Goal: Information Seeking & Learning: Learn about a topic

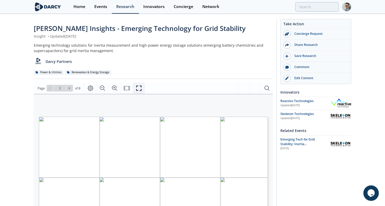
click at [133, 88] on button "Fullscreen" at bounding box center [139, 87] width 12 height 11
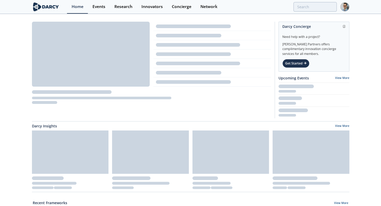
click at [101, 5] on div "Events" at bounding box center [98, 7] width 13 height 4
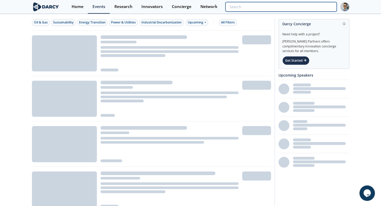
click at [310, 5] on input "search" at bounding box center [280, 7] width 111 height 10
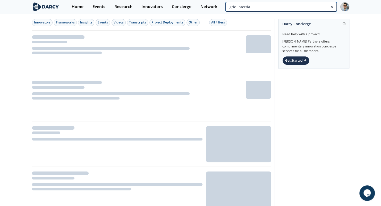
click at [310, 5] on input "grid intertia" at bounding box center [280, 7] width 111 height 10
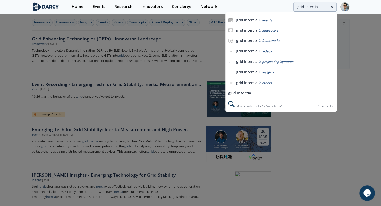
click at [313, 2] on div "Home Events Research Innovators Concierge Network grid intertia grid intertia i…" at bounding box center [208, 7] width 282 height 14
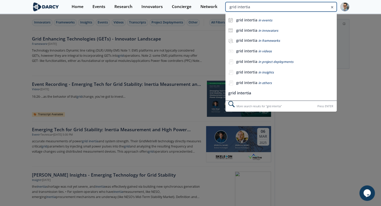
click at [308, 6] on input "grid intertia" at bounding box center [280, 7] width 111 height 10
click at [309, 6] on input "grid intertia" at bounding box center [280, 7] width 111 height 10
type input "grid inertia"
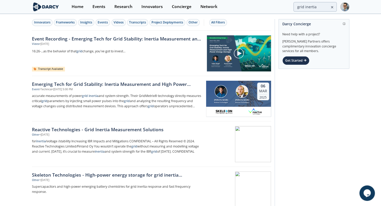
click at [130, 83] on div "Emerging Tech for Grid Stability: Inertia Measurement and High Power Energy Sto…" at bounding box center [117, 84] width 170 height 7
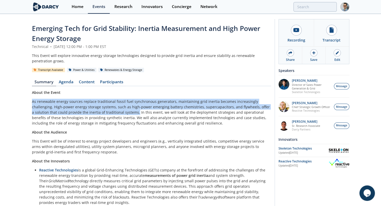
drag, startPoint x: 111, startPoint y: 112, endPoint x: 33, endPoint y: 102, distance: 78.2
click at [33, 102] on p "As renewable energy sources replace traditional fossil fuel synchronous generat…" at bounding box center [151, 112] width 239 height 27
copy p "As renewable energy sources replace traditional fossil fuel synchronous generat…"
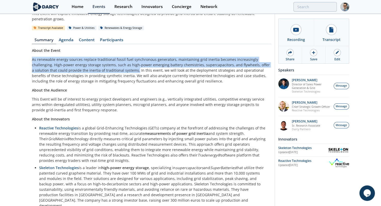
scroll to position [56, 0]
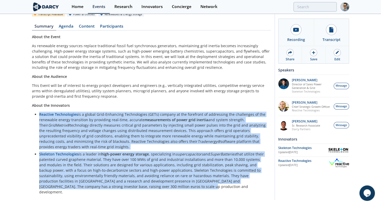
drag, startPoint x: 121, startPoint y: 185, endPoint x: 39, endPoint y: 115, distance: 107.9
click at [39, 115] on ul "Reactive Technologies is a global Grid-Enhancing Technologies (GETs) company at…" at bounding box center [152, 152] width 232 height 83
copy ul "Loremips Dolorsitamet co a elitse Doei-Temporinc Utlaboreetdo (MAGn) aliquae ad…"
